Goal: Information Seeking & Learning: Learn about a topic

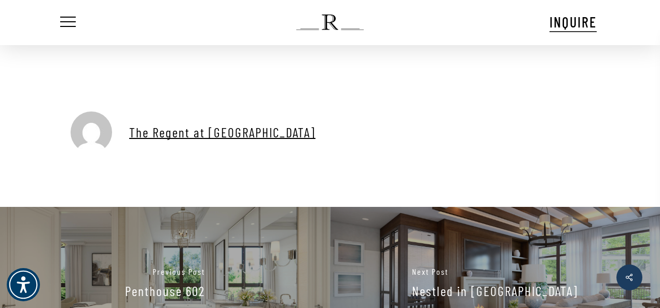
scroll to position [951, 0]
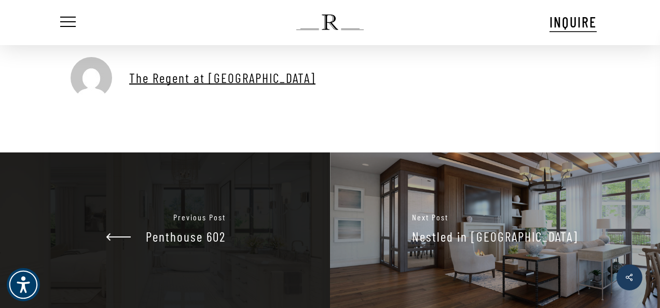
click at [242, 216] on link "Penthouse 602" at bounding box center [165, 230] width 330 height 156
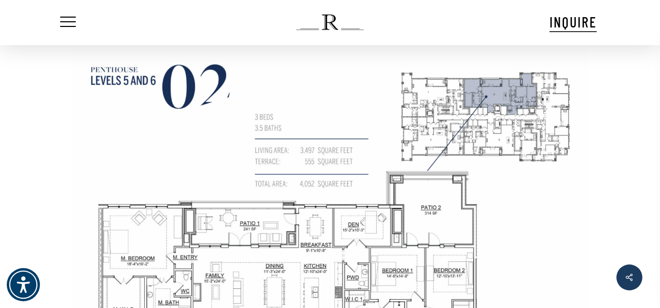
scroll to position [324, 0]
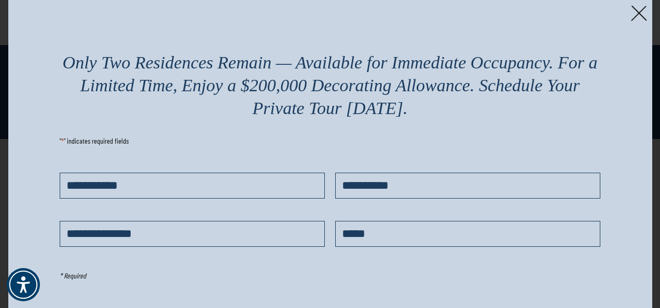
scroll to position [27, 0]
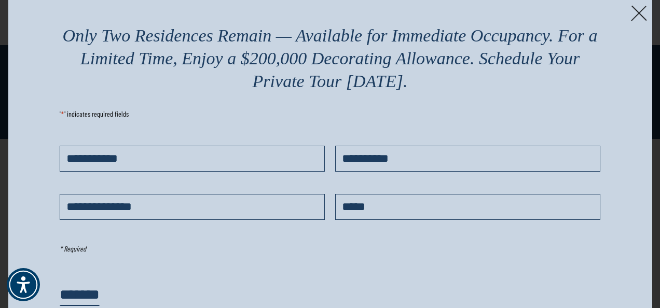
click at [642, 11] on img at bounding box center [639, 13] width 16 height 16
